Goal: Task Accomplishment & Management: Complete application form

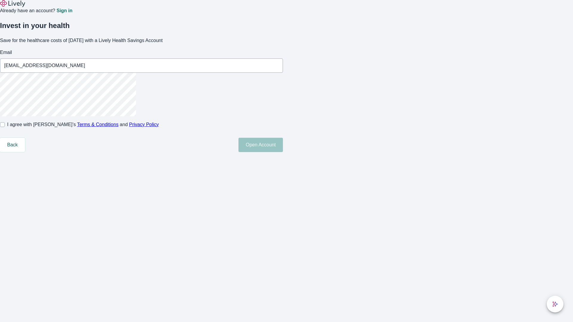
click at [5, 127] on input "I agree with Lively’s Terms & Conditions and Privacy Policy" at bounding box center [2, 124] width 5 height 5
checkbox input "true"
click at [283, 152] on button "Open Account" at bounding box center [260, 145] width 44 height 14
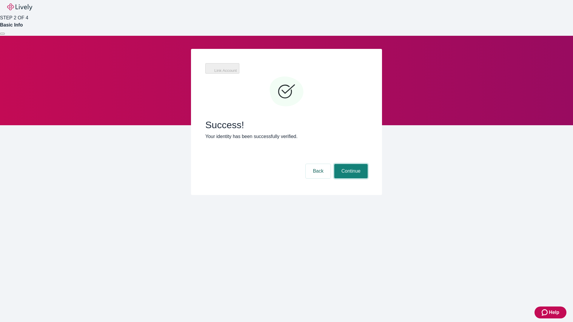
click at [368, 164] on button "Continue" at bounding box center [350, 171] width 33 height 14
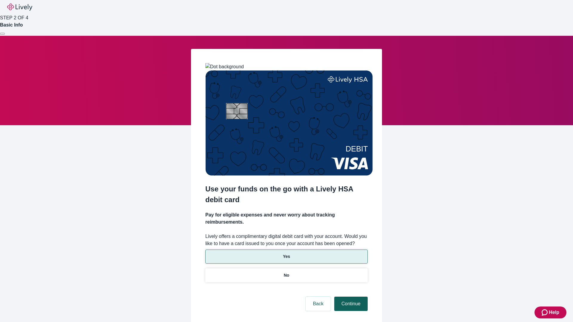
click at [286, 272] on p "No" at bounding box center [287, 275] width 6 height 6
click at [350, 297] on button "Continue" at bounding box center [350, 304] width 33 height 14
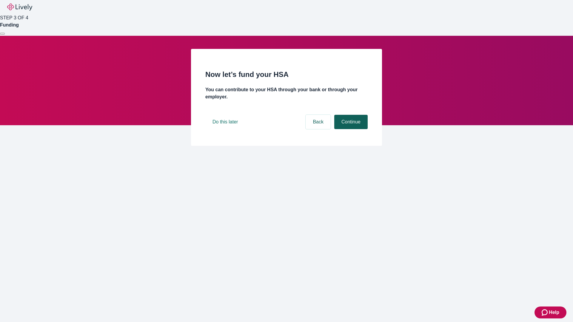
click at [350, 129] on button "Continue" at bounding box center [350, 122] width 33 height 14
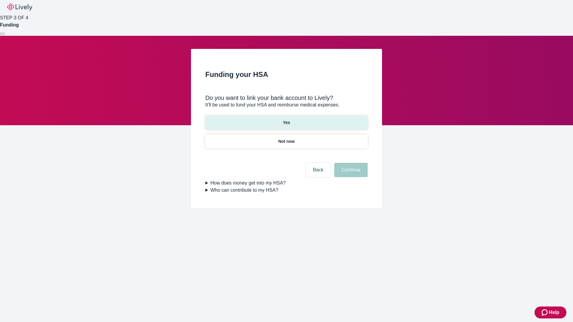
click at [286, 120] on p "Yes" at bounding box center [286, 123] width 7 height 6
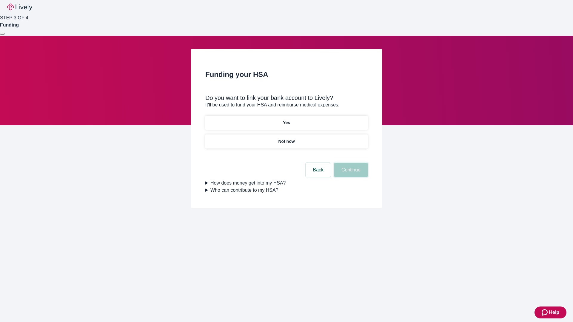
click at [350, 163] on button "Continue" at bounding box center [350, 170] width 33 height 14
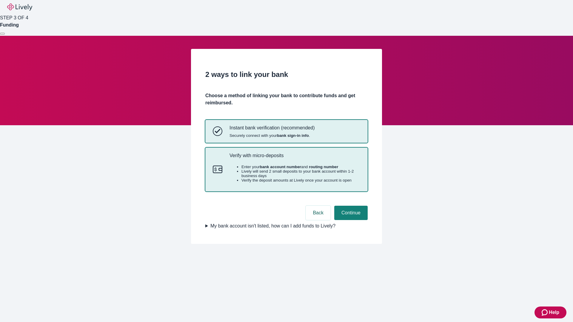
click at [294, 158] on p "Verify with micro-deposits" at bounding box center [294, 156] width 131 height 6
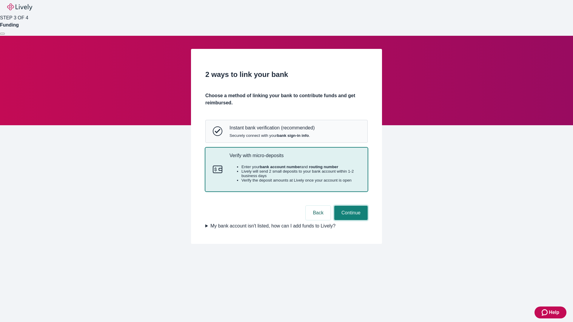
click at [350, 220] on button "Continue" at bounding box center [350, 213] width 33 height 14
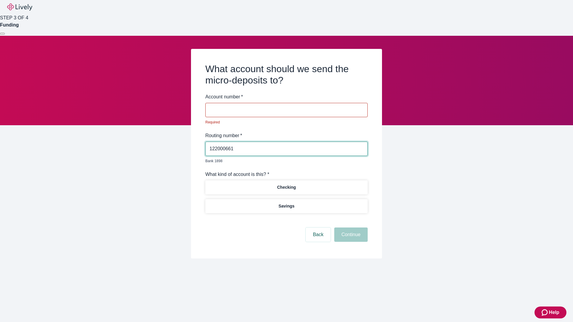
type input "122000661"
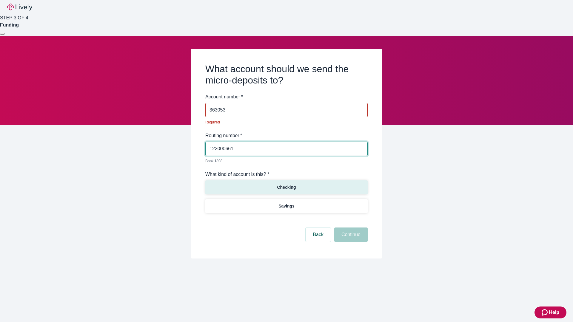
type input "363053"
click at [286, 184] on p "Checking" at bounding box center [286, 187] width 19 height 6
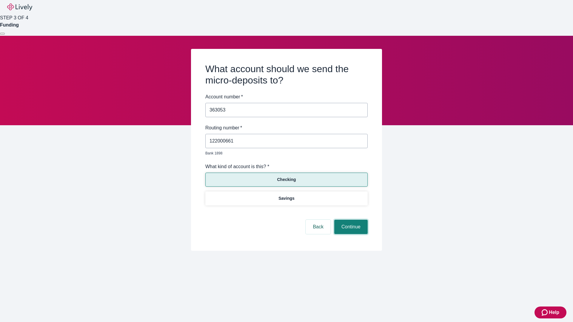
click at [350, 220] on button "Continue" at bounding box center [350, 227] width 33 height 14
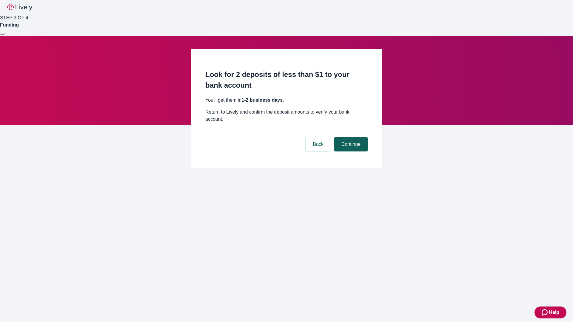
click at [350, 137] on button "Continue" at bounding box center [350, 144] width 33 height 14
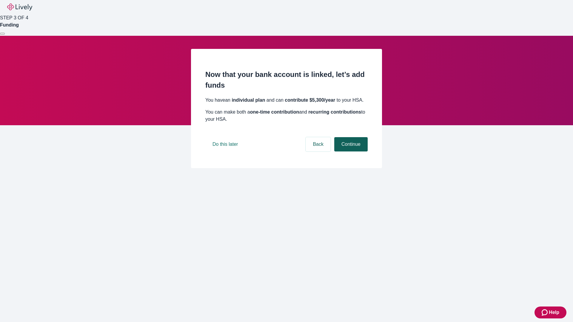
click at [350, 152] on button "Continue" at bounding box center [350, 144] width 33 height 14
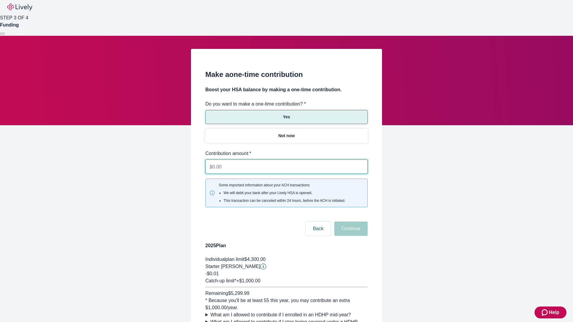
type input "0.01"
click at [350, 222] on button "Continue" at bounding box center [350, 229] width 33 height 14
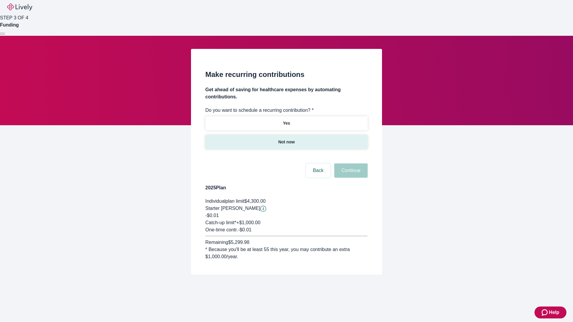
click at [286, 139] on p "Not now" at bounding box center [286, 142] width 16 height 6
click at [350, 163] on button "Continue" at bounding box center [350, 170] width 33 height 14
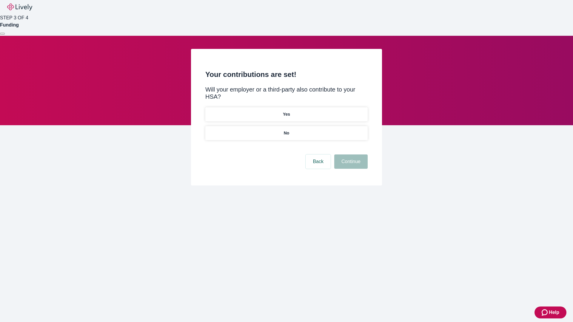
click at [286, 130] on p "No" at bounding box center [287, 133] width 6 height 6
click at [350, 155] on button "Continue" at bounding box center [350, 162] width 33 height 14
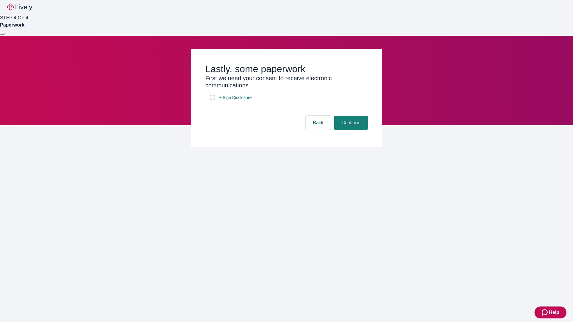
click at [212, 100] on input "E-Sign Disclosure" at bounding box center [212, 97] width 5 height 5
checkbox input "true"
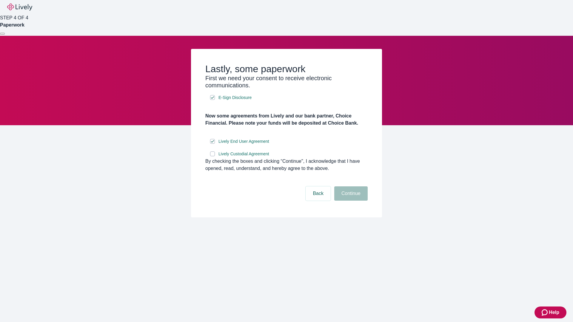
click at [212, 156] on input "Lively Custodial Agreement" at bounding box center [212, 154] width 5 height 5
checkbox input "true"
click at [350, 201] on button "Continue" at bounding box center [350, 193] width 33 height 14
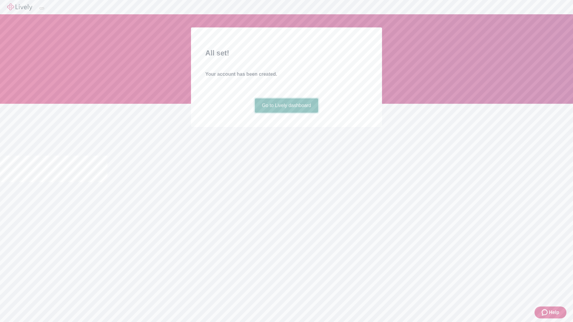
click at [286, 113] on link "Go to Lively dashboard" at bounding box center [287, 105] width 64 height 14
